Goal: Transaction & Acquisition: Purchase product/service

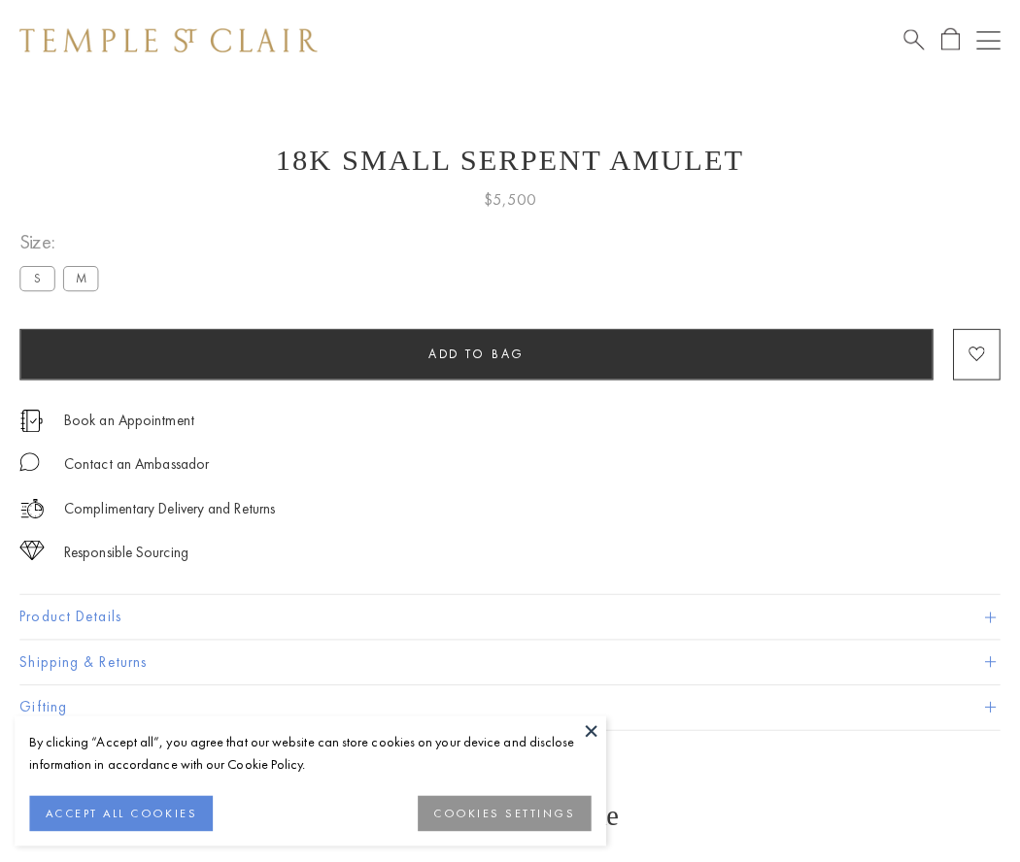
scroll to position [78, 0]
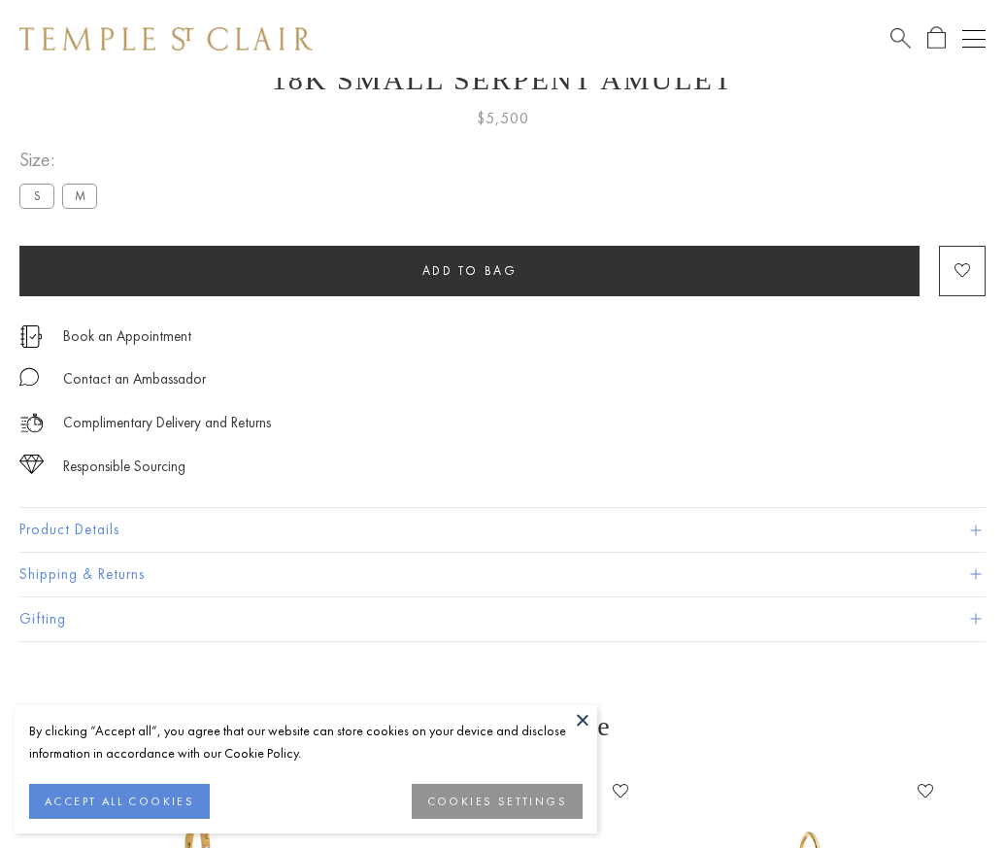
click at [469, 270] on span "Add to bag" at bounding box center [469, 270] width 95 height 17
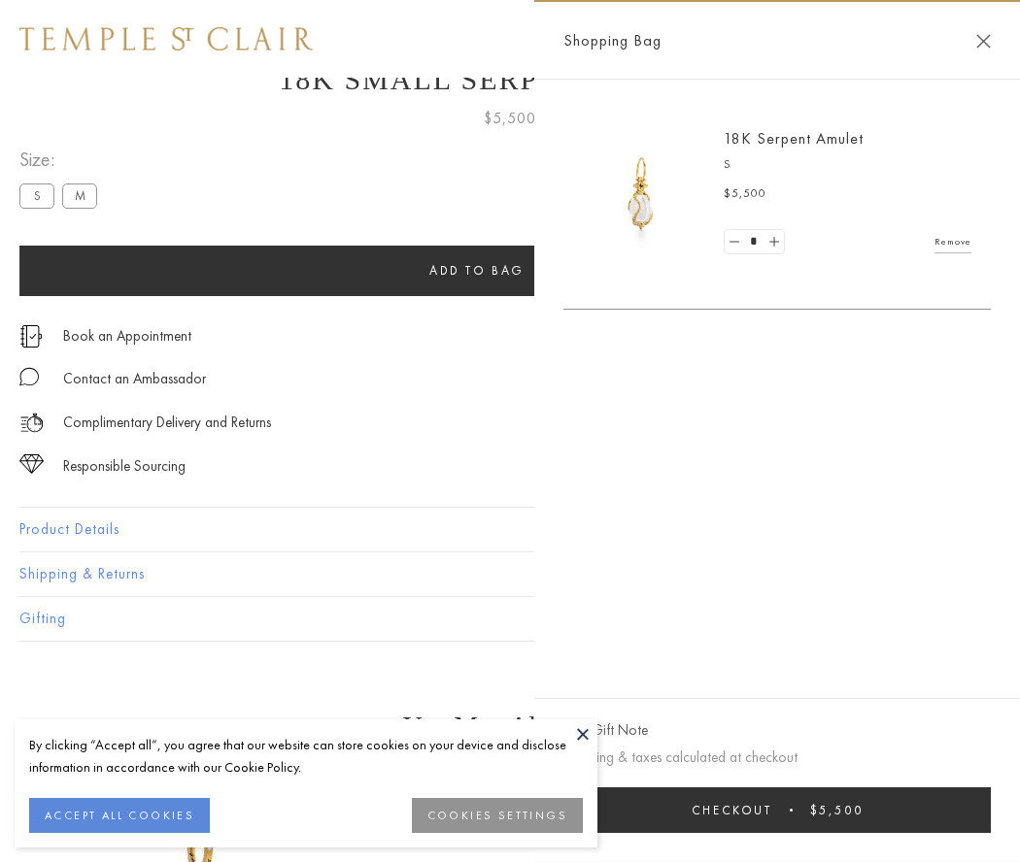
click at [777, 810] on button "Checkout $5,500" at bounding box center [776, 811] width 427 height 46
